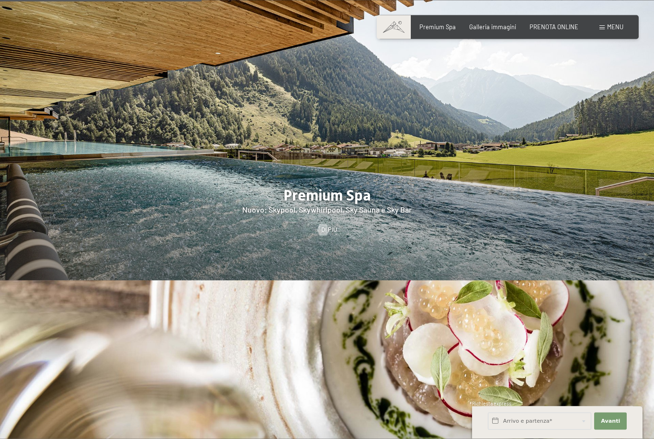
scroll to position [1115, 0]
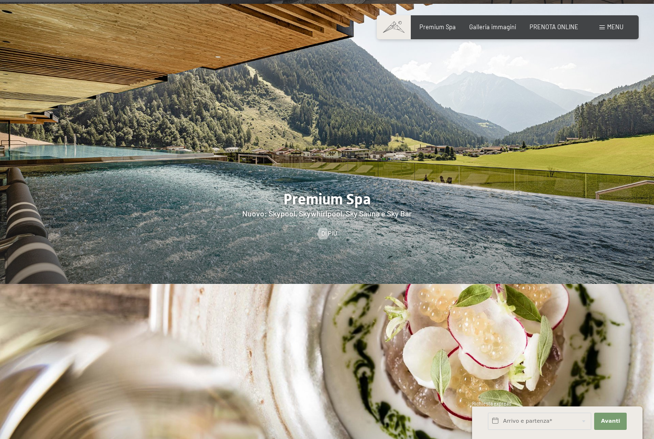
click at [560, 25] on span "PRENOTA ONLINE" at bounding box center [553, 27] width 49 height 8
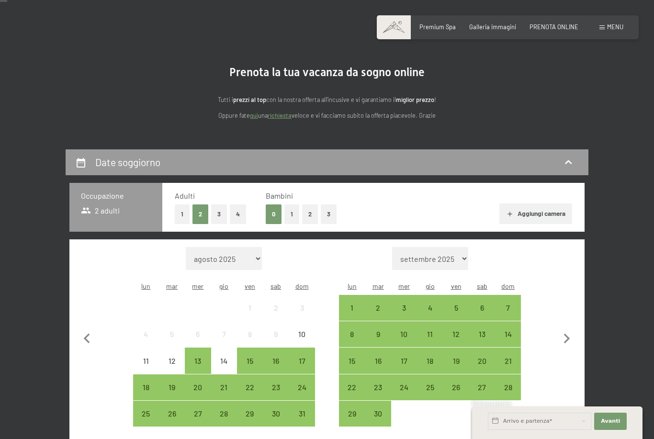
scroll to position [41, 0]
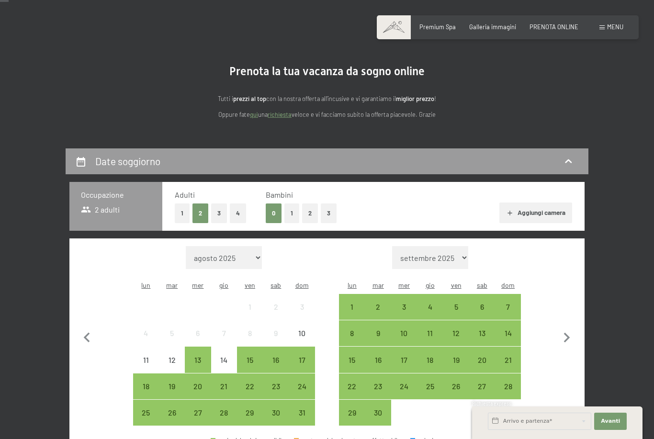
click at [311, 212] on button "2" at bounding box center [310, 213] width 16 height 20
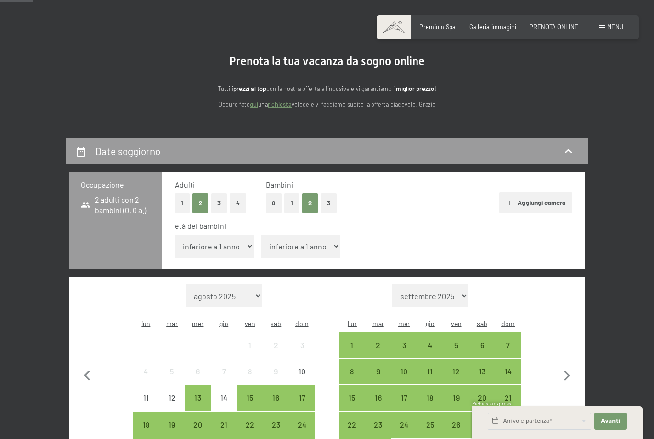
scroll to position [70, 0]
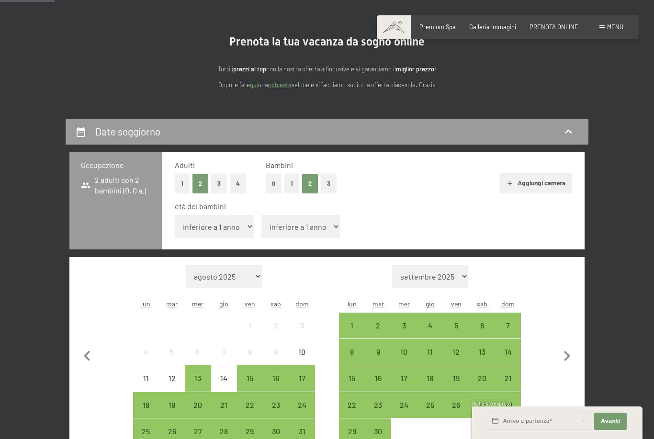
click at [258, 374] on div "15" at bounding box center [250, 386] width 24 height 24
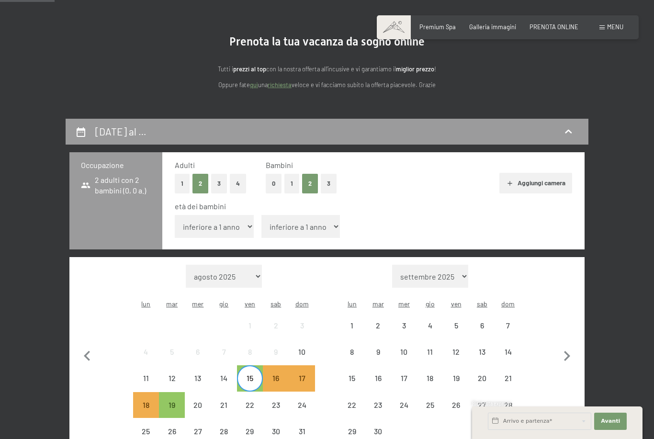
click at [178, 401] on div "19" at bounding box center [172, 413] width 24 height 24
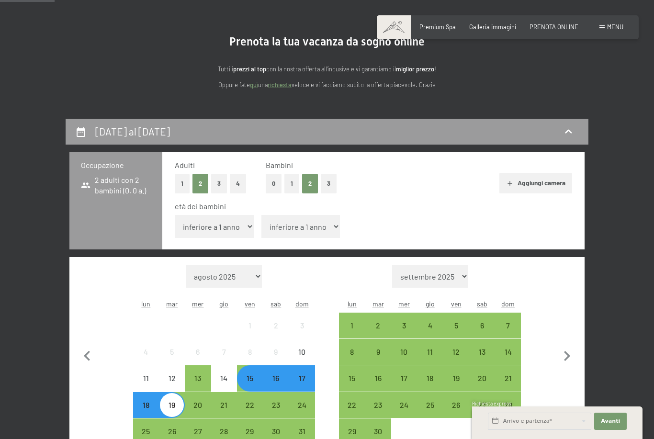
click at [224, 217] on select "inferiore a 1 anno 1 anno 2 anni 3 anni 4 anni 5 anni 6 anni 7 anni 8 anni 9 an…" at bounding box center [214, 226] width 79 height 23
select select "8"
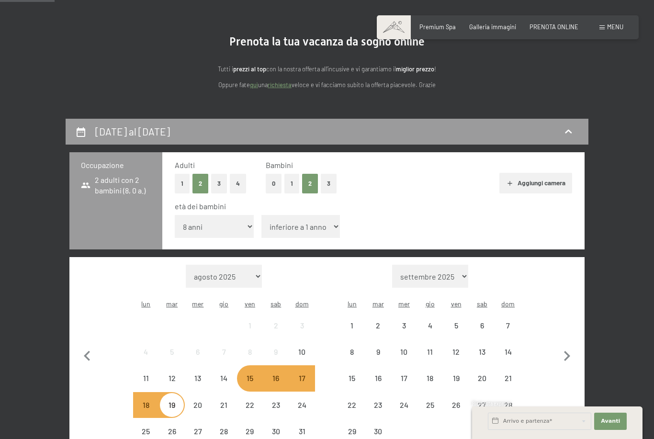
click at [285, 215] on select "inferiore a 1 anno 1 anno 2 anni 3 anni 4 anni 5 anni 6 anni 7 anni 8 anni 9 an…" at bounding box center [300, 226] width 79 height 23
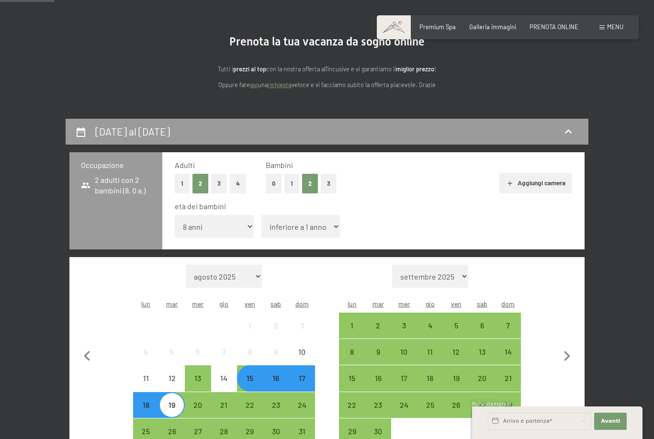
select select "4"
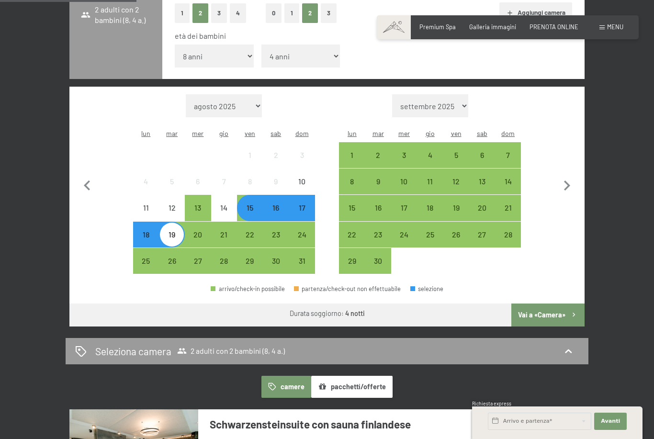
scroll to position [246, 0]
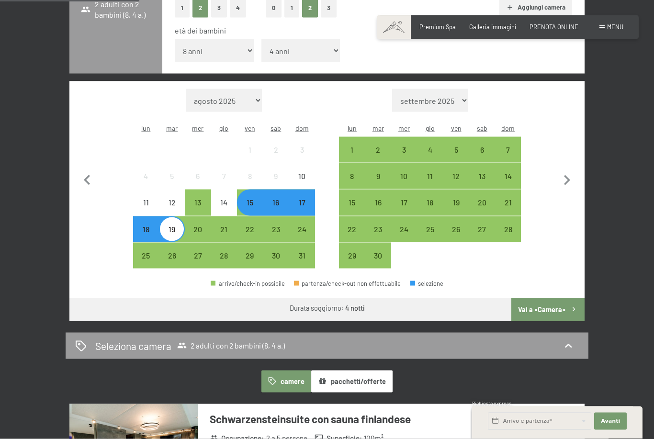
click at [555, 298] on button "Vai a «Camera»" at bounding box center [547, 309] width 73 height 23
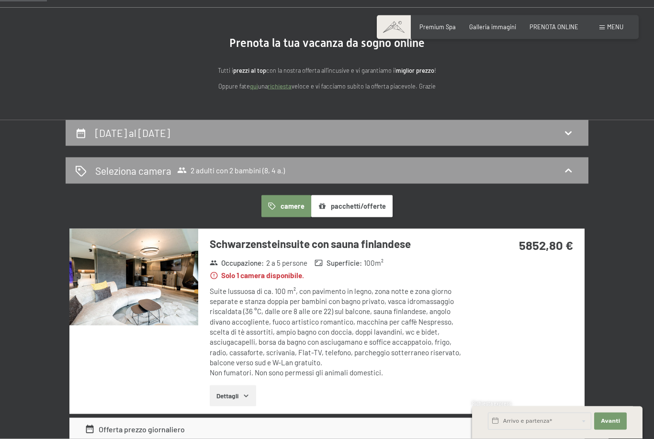
scroll to position [59, 0]
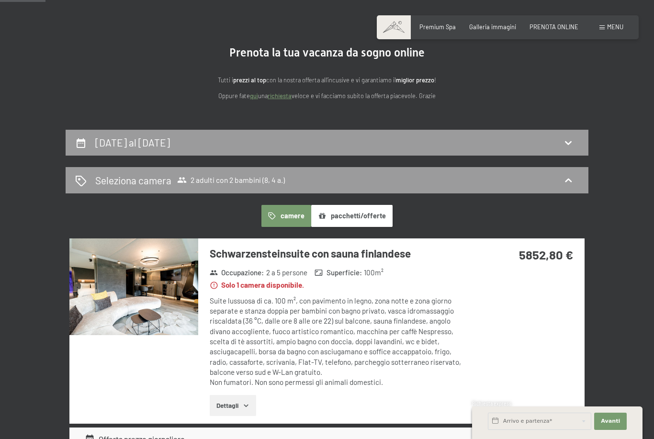
click at [568, 176] on icon at bounding box center [567, 180] width 11 height 11
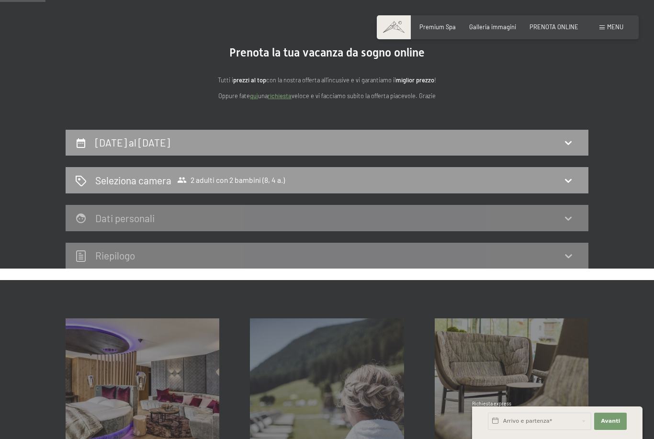
click at [565, 178] on icon at bounding box center [567, 180] width 11 height 11
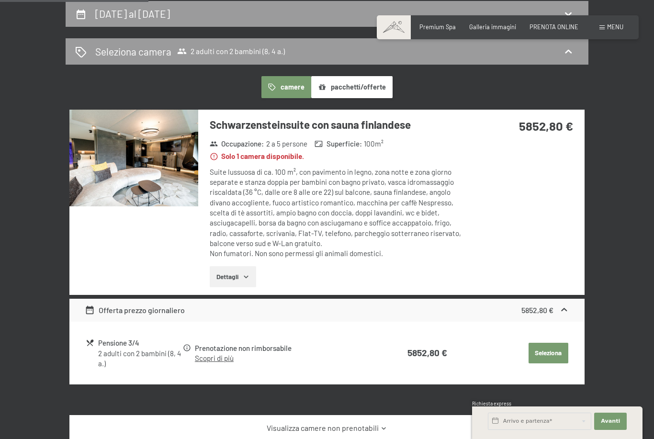
scroll to position [187, 0]
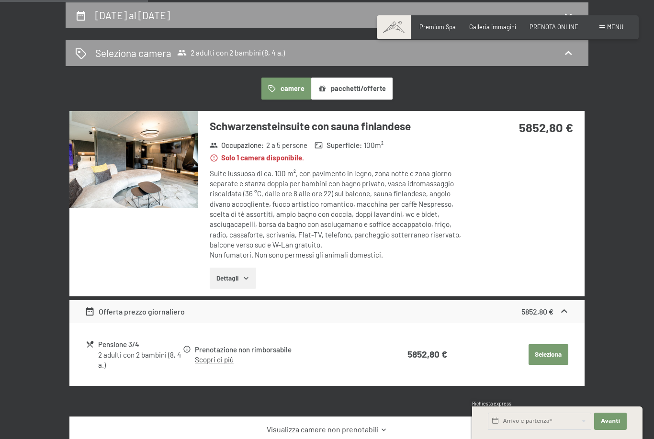
click at [249, 274] on icon "button" at bounding box center [246, 278] width 8 height 8
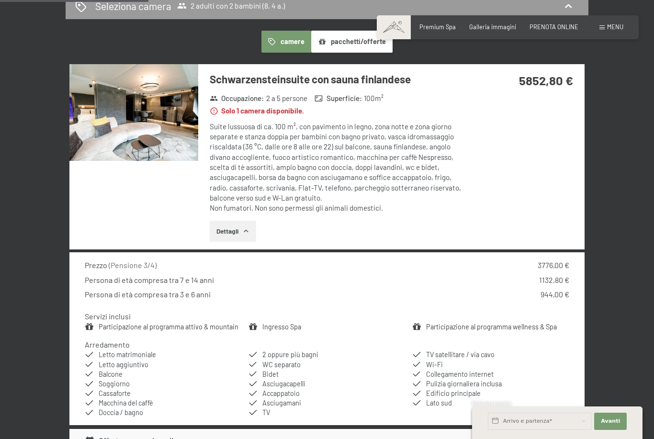
scroll to position [233, 0]
click at [154, 125] on img at bounding box center [133, 113] width 129 height 97
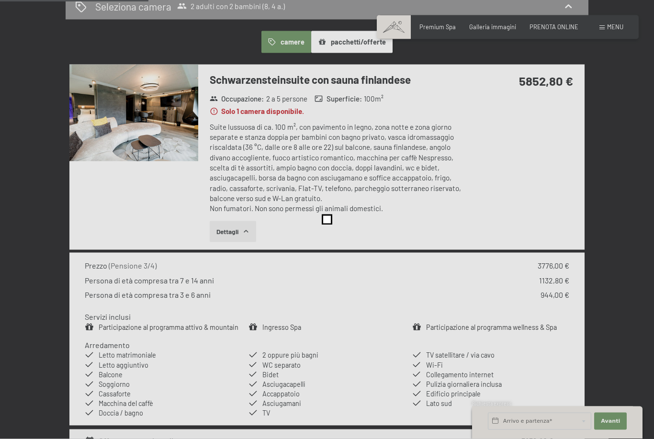
scroll to position [234, 0]
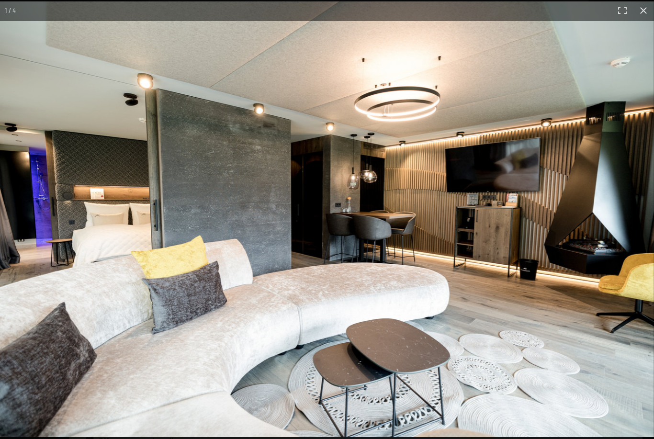
click at [560, 244] on img at bounding box center [327, 219] width 654 height 436
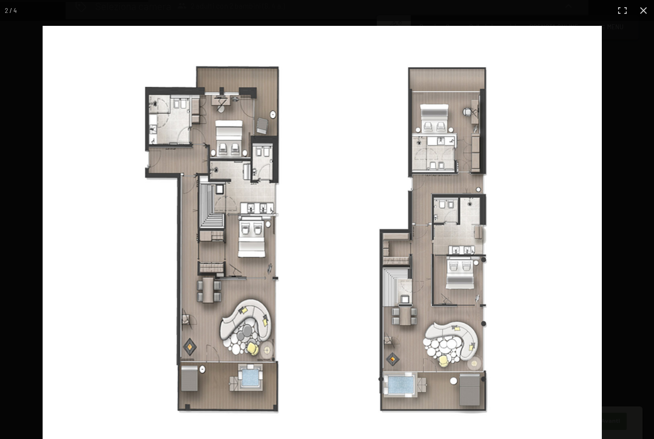
click at [246, 434] on img at bounding box center [322, 241] width 559 height 431
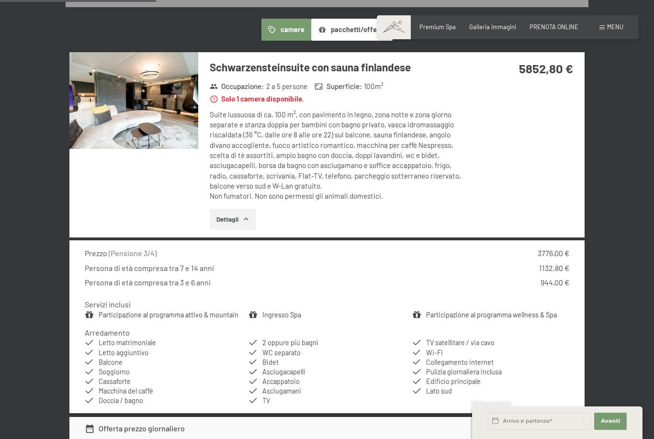
scroll to position [245, 0]
